Goal: Task Accomplishment & Management: Use online tool/utility

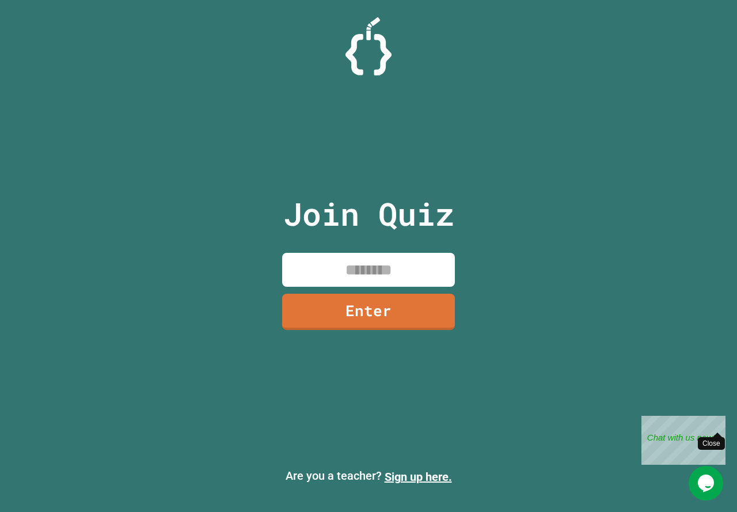
click at [716, 419] on div "Close" at bounding box center [717, 423] width 14 height 14
click at [394, 282] on input at bounding box center [368, 270] width 173 height 34
click at [579, 180] on div "Join Quiz Enter Are you a teacher? Sign up here." at bounding box center [368, 256] width 737 height 512
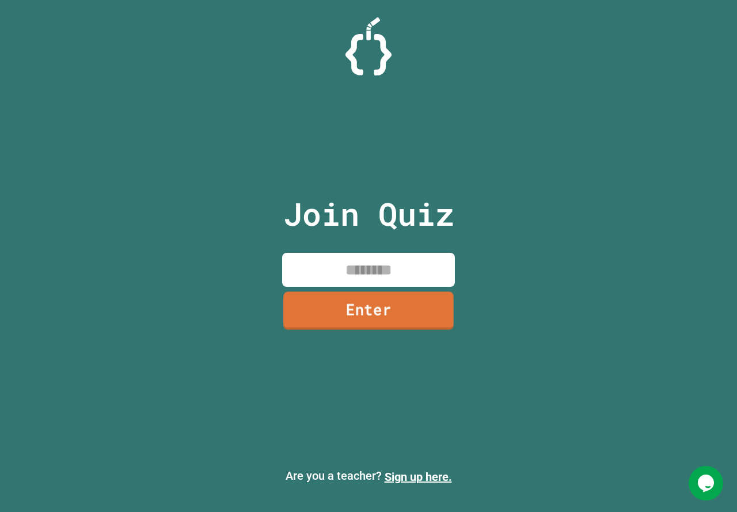
click at [340, 313] on link "Enter" at bounding box center [368, 310] width 170 height 38
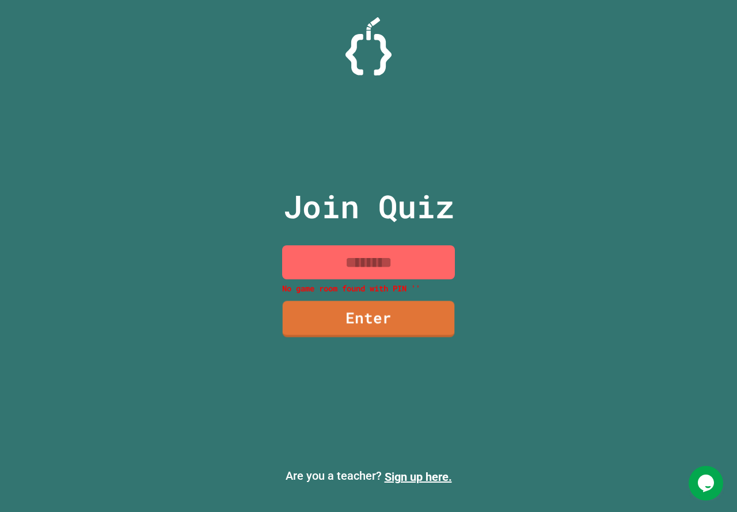
click at [367, 267] on input at bounding box center [368, 262] width 173 height 34
drag, startPoint x: 510, startPoint y: 176, endPoint x: 548, endPoint y: 86, distance: 98.3
click at [538, 85] on div "Join Quiz No game room found with [PERSON_NAME] '' Enter Are you a teacher? Sig…" at bounding box center [368, 256] width 737 height 512
drag, startPoint x: 711, startPoint y: 188, endPoint x: 735, endPoint y: 152, distance: 43.9
click at [724, 163] on div "Join Quiz No game room found with [PERSON_NAME] '' Enter Are you a teacher? Sig…" at bounding box center [368, 256] width 737 height 512
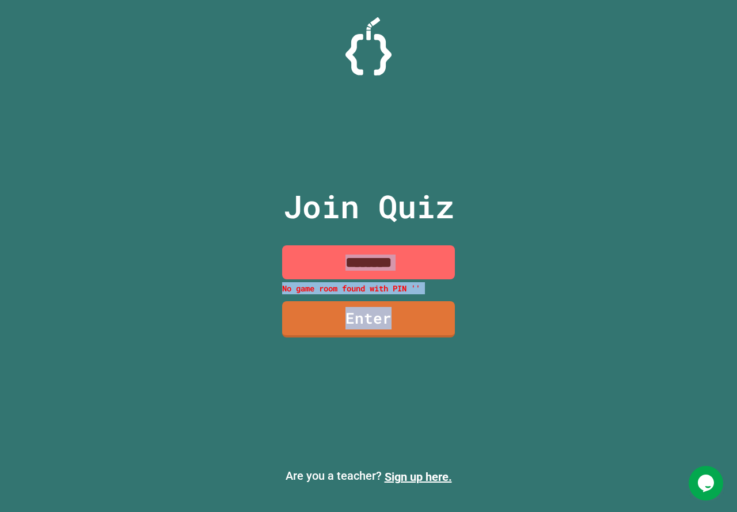
drag, startPoint x: 736, startPoint y: 152, endPoint x: 736, endPoint y: 310, distance: 158.3
click at [736, 310] on div "Join Quiz No game room found with [PERSON_NAME] '' Enter Are you a teacher? Sig…" at bounding box center [368, 256] width 737 height 512
click at [508, 283] on div "Join Quiz No game room found with [PERSON_NAME] '' Enter Are you a teacher? Sig…" at bounding box center [368, 256] width 737 height 512
click at [441, 275] on input at bounding box center [368, 262] width 173 height 34
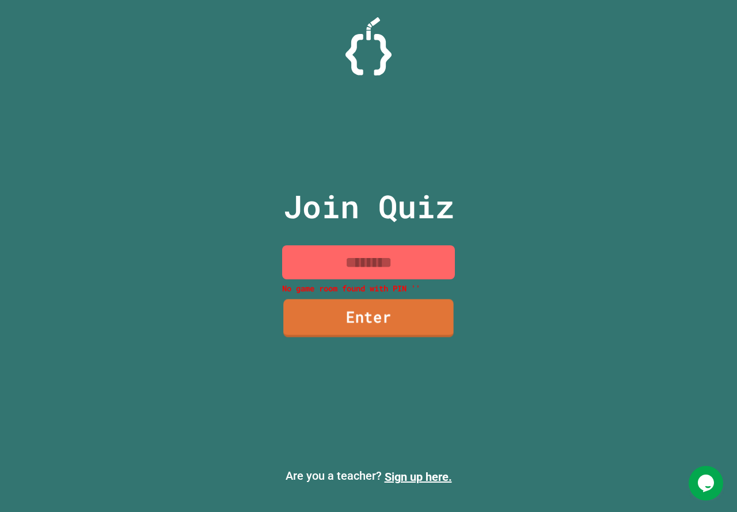
click at [397, 314] on link "Enter" at bounding box center [368, 318] width 170 height 38
click at [390, 265] on input at bounding box center [368, 262] width 173 height 34
